Goal: Navigation & Orientation: Find specific page/section

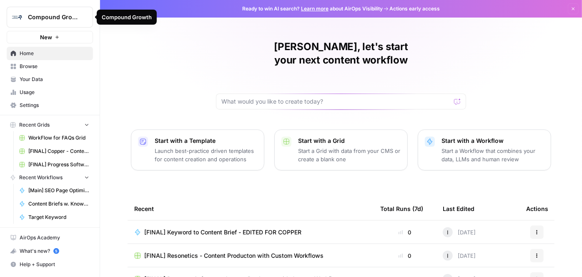
click at [44, 16] on span "Compound Growth" at bounding box center [53, 17] width 50 height 8
click at [170, 51] on div "Ismaa, let's start your next content workflow Start with a Template Launch best…" at bounding box center [341, 198] width 482 height 397
click at [35, 67] on span "Browse" at bounding box center [55, 67] width 70 height 8
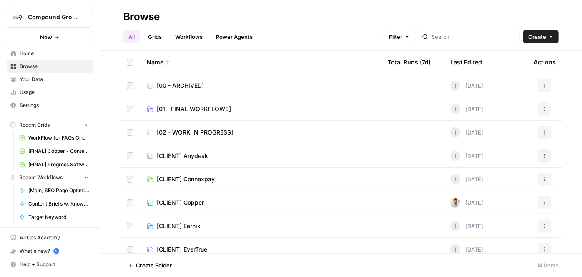
click at [247, 135] on link "[02 - WORK IN PROGRESS]" at bounding box center [261, 132] width 228 height 8
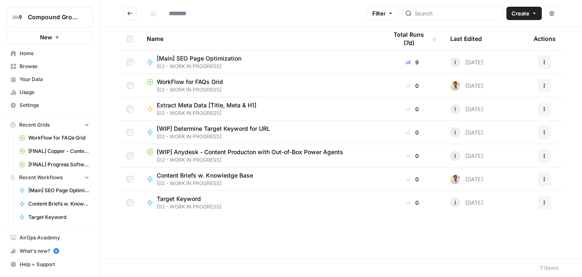
type input "**********"
click at [129, 13] on icon "Go back" at bounding box center [130, 13] width 6 height 6
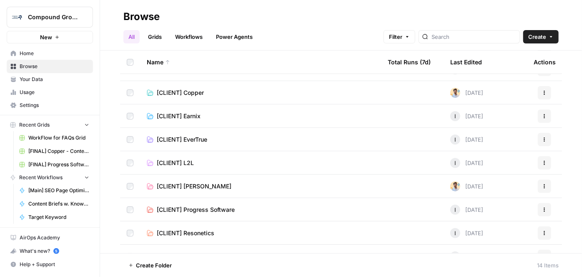
scroll to position [34, 0]
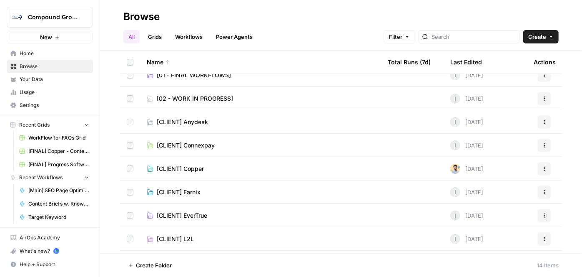
click at [57, 83] on span "Your Data" at bounding box center [55, 80] width 70 height 8
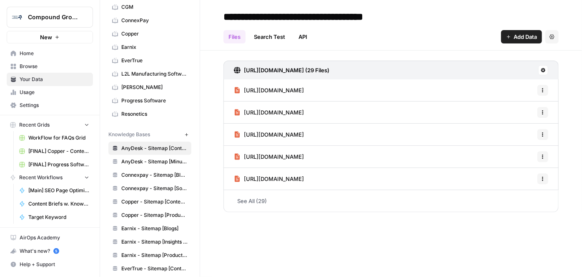
scroll to position [76, 0]
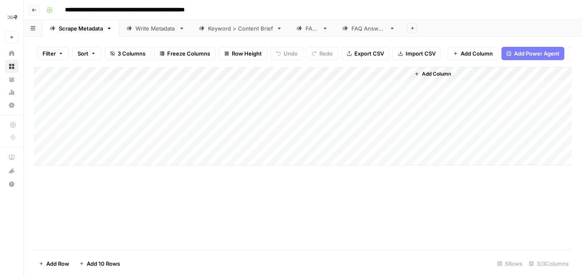
click at [149, 30] on div "Write Metadata" at bounding box center [156, 28] width 40 height 8
click at [222, 28] on div "Keyword > Content Brief" at bounding box center [240, 28] width 65 height 8
click at [304, 29] on div "FAQs" at bounding box center [308, 28] width 23 height 8
click at [364, 25] on div "FAQ Answers" at bounding box center [369, 28] width 35 height 8
